Goal: Information Seeking & Learning: Learn about a topic

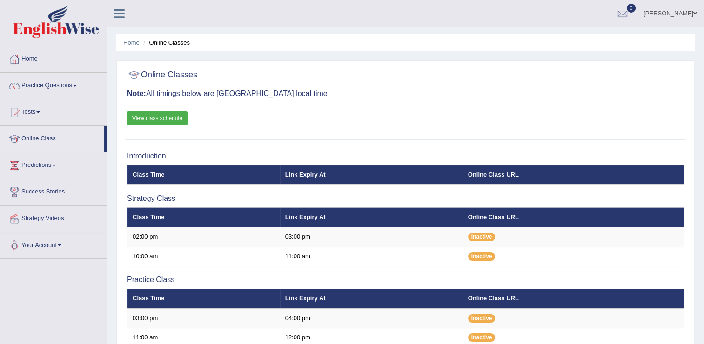
click at [162, 115] on link "View class schedule" at bounding box center [157, 118] width 61 height 14
click at [241, 97] on h3 "Note: All timings below are [GEOGRAPHIC_DATA] local time" at bounding box center [405, 93] width 557 height 8
click at [159, 118] on link "View class schedule" at bounding box center [157, 118] width 61 height 14
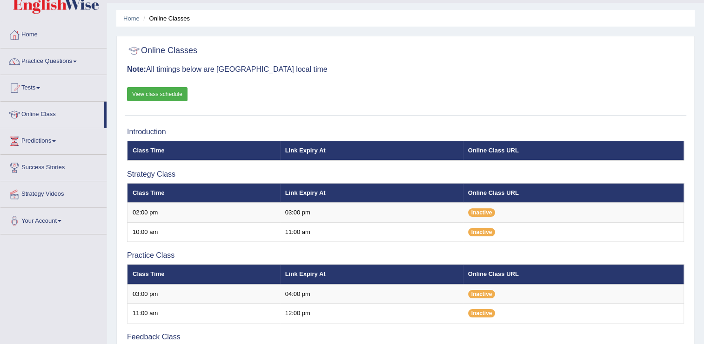
scroll to position [29, 0]
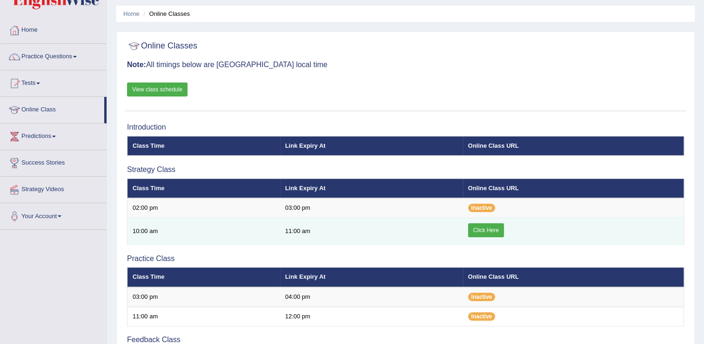
click at [493, 228] on link "Click Here" at bounding box center [486, 230] width 36 height 14
click at [479, 232] on link "Click Here" at bounding box center [486, 230] width 36 height 14
